Goal: Transaction & Acquisition: Purchase product/service

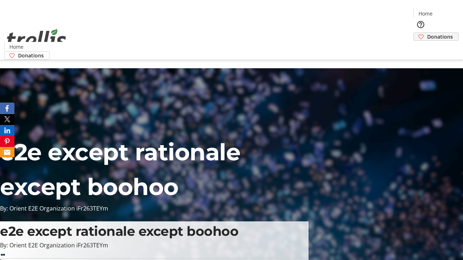
click at [427, 33] on span "Donations" at bounding box center [440, 37] width 26 height 8
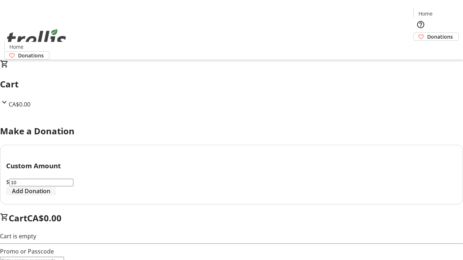
click at [50, 196] on span "Add Donation" at bounding box center [31, 191] width 38 height 9
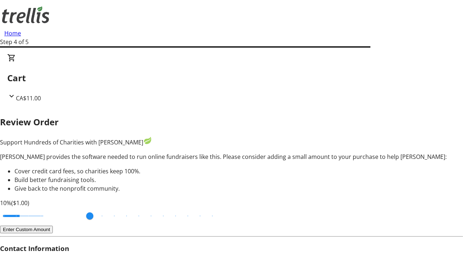
click at [53, 226] on button "Enter Custom Amount" at bounding box center [26, 230] width 53 height 8
